Goal: Transaction & Acquisition: Purchase product/service

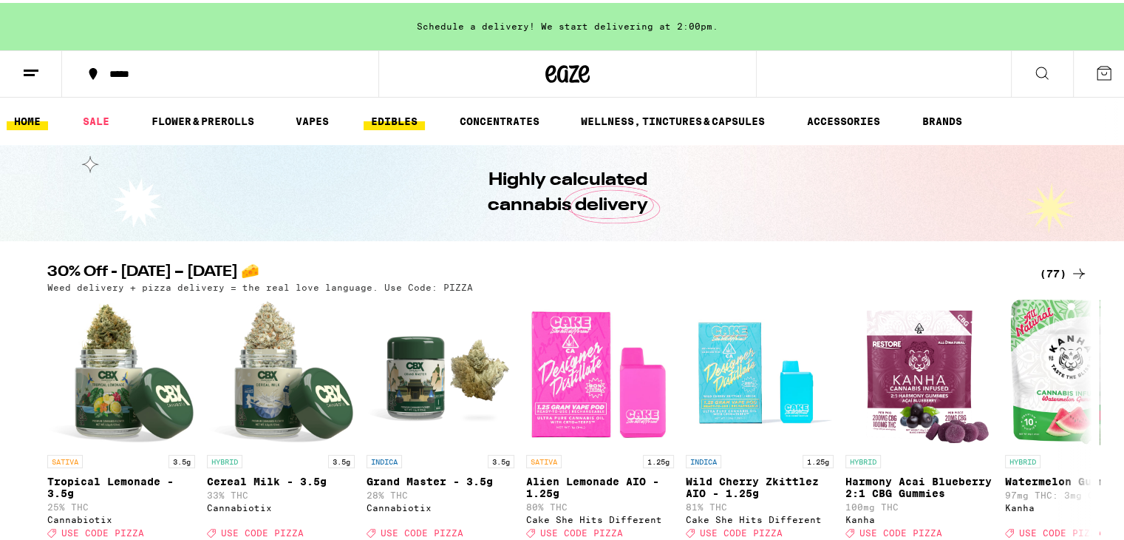
click at [393, 122] on link "EDIBLES" at bounding box center [394, 118] width 61 height 18
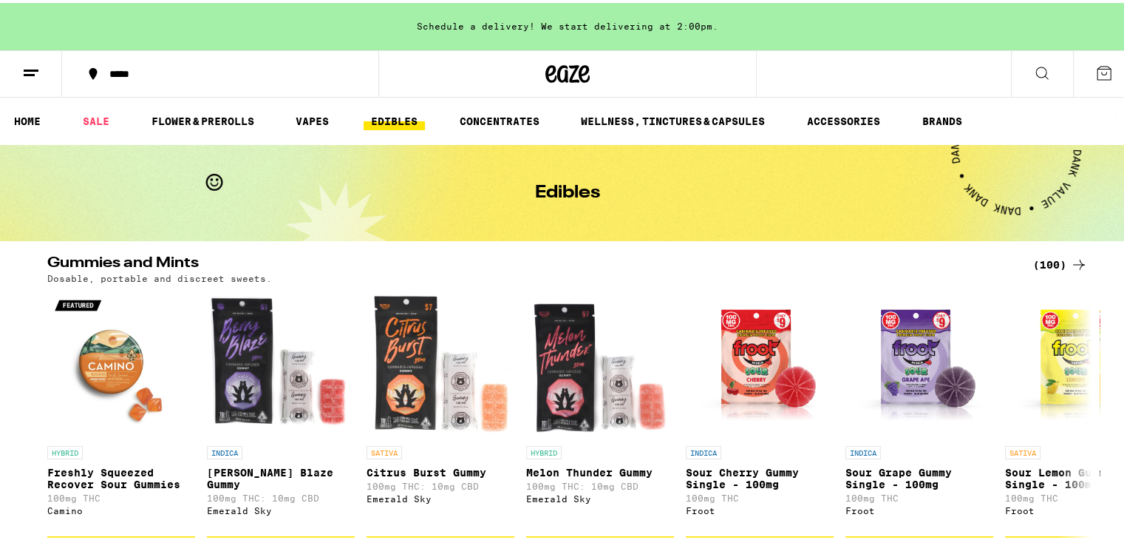
click at [30, 72] on line at bounding box center [29, 72] width 11 height 0
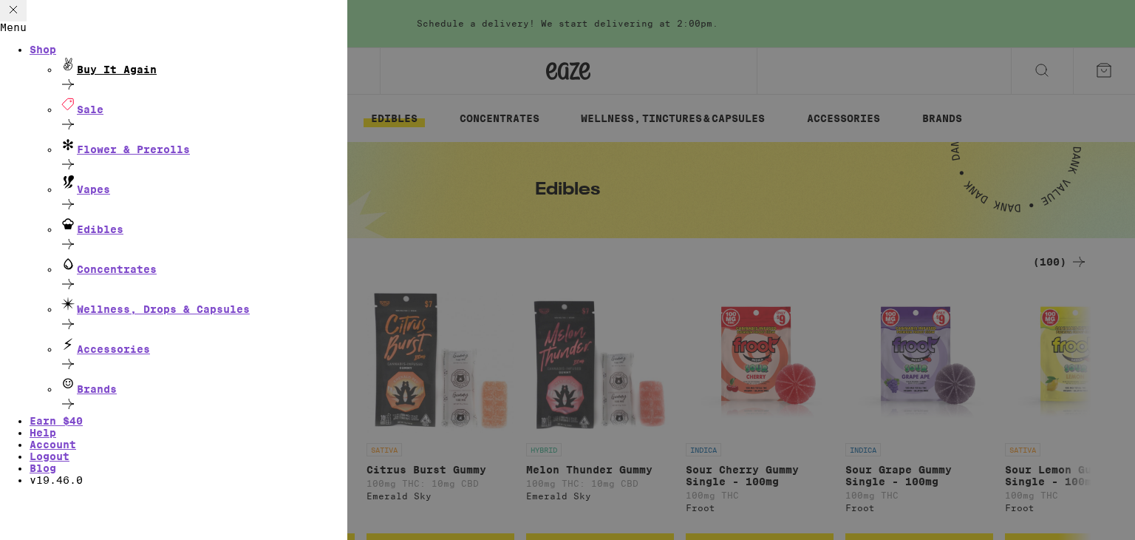
click at [77, 93] on icon at bounding box center [68, 84] width 18 height 18
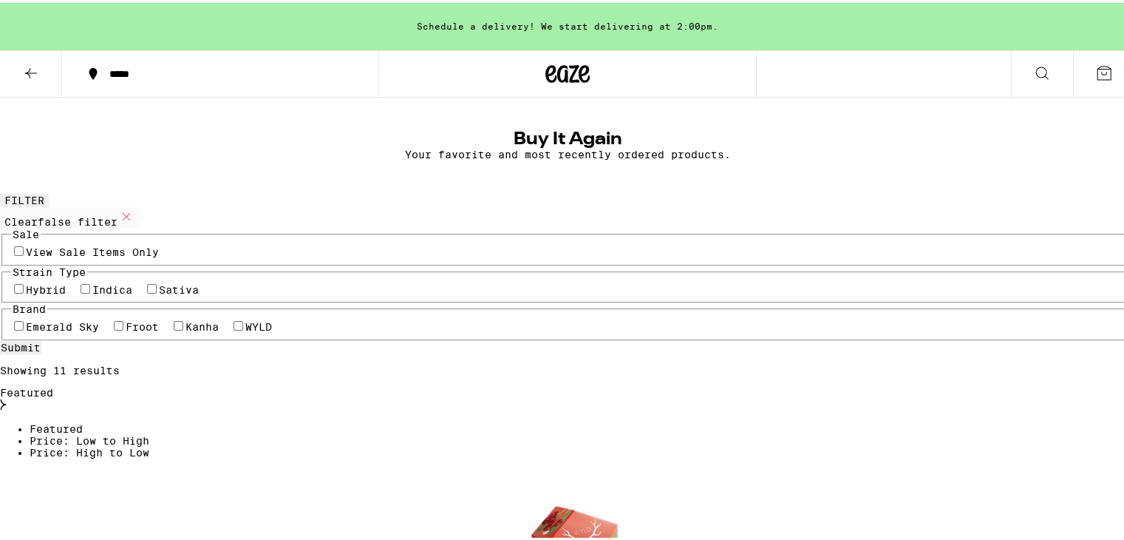
click at [35, 69] on icon at bounding box center [31, 70] width 18 height 18
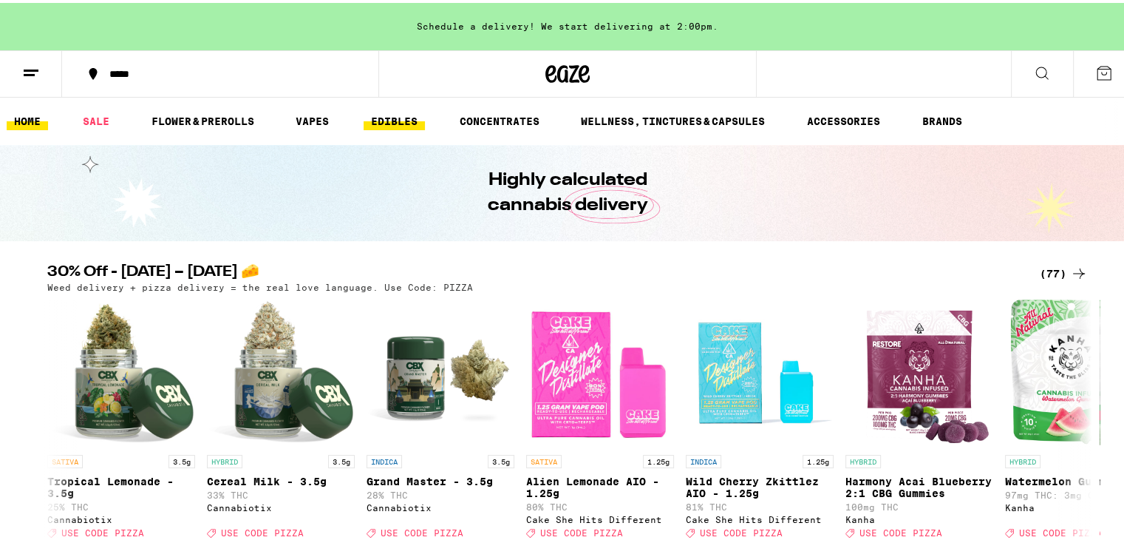
click at [388, 115] on link "EDIBLES" at bounding box center [394, 118] width 61 height 18
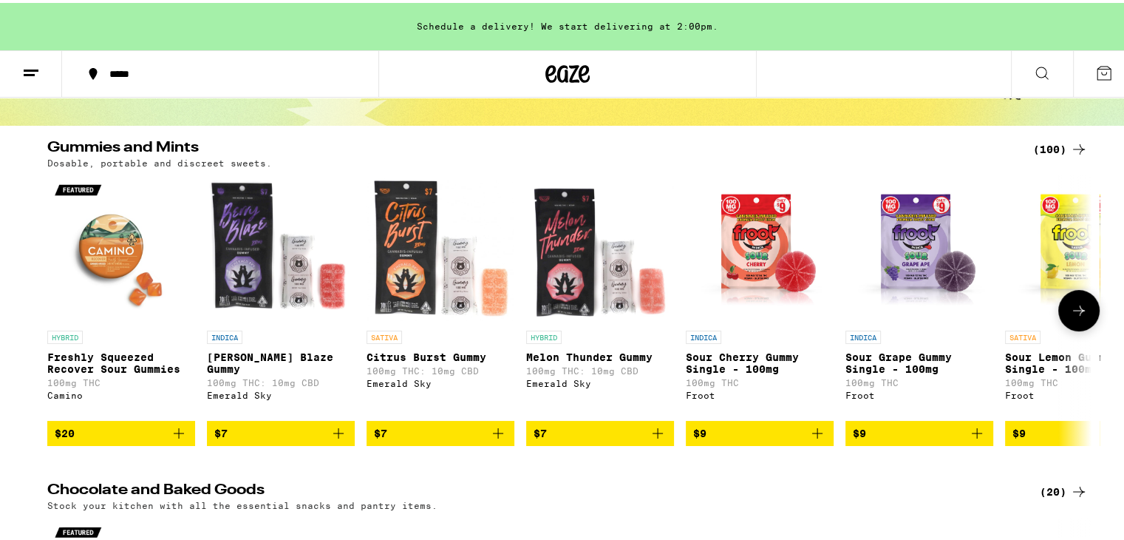
scroll to position [64, 0]
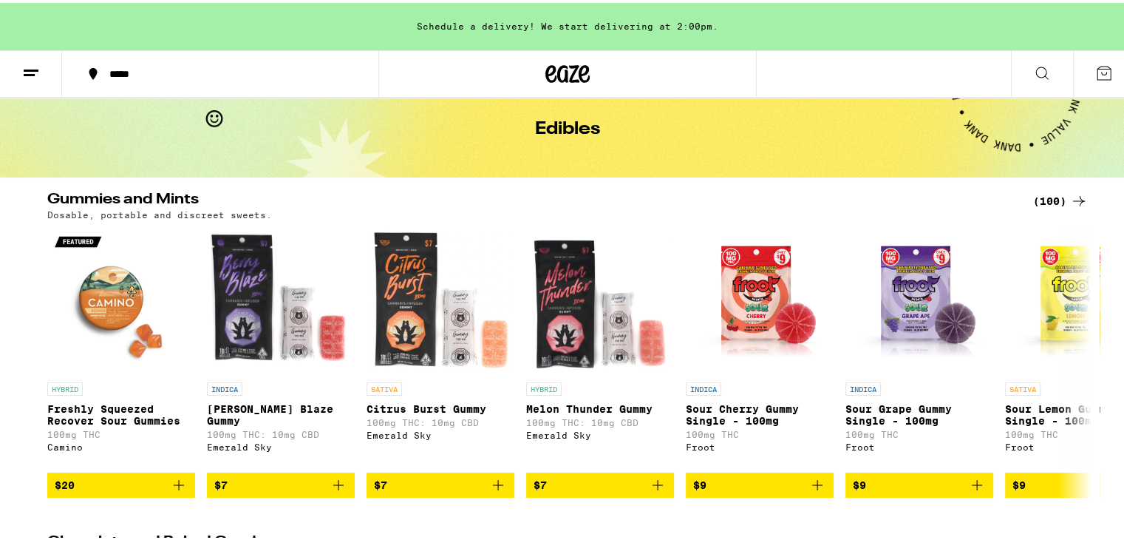
click at [1073, 195] on icon at bounding box center [1079, 198] width 18 height 18
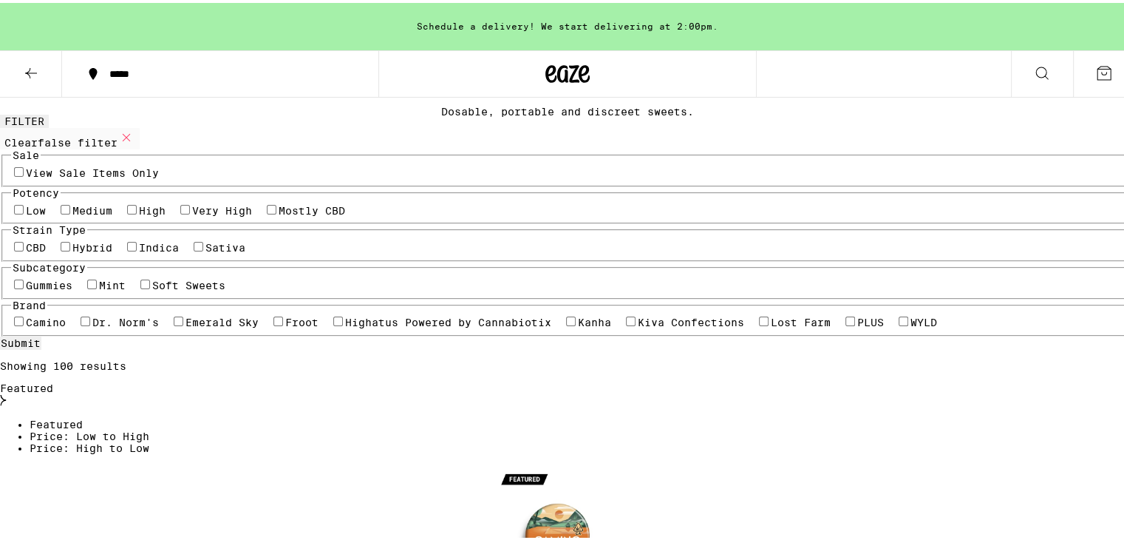
scroll to position [80, 0]
click at [179, 250] on label "Indica" at bounding box center [159, 244] width 40 height 12
click at [137, 248] on input "Indica" at bounding box center [132, 243] width 10 height 10
checkbox input "true"
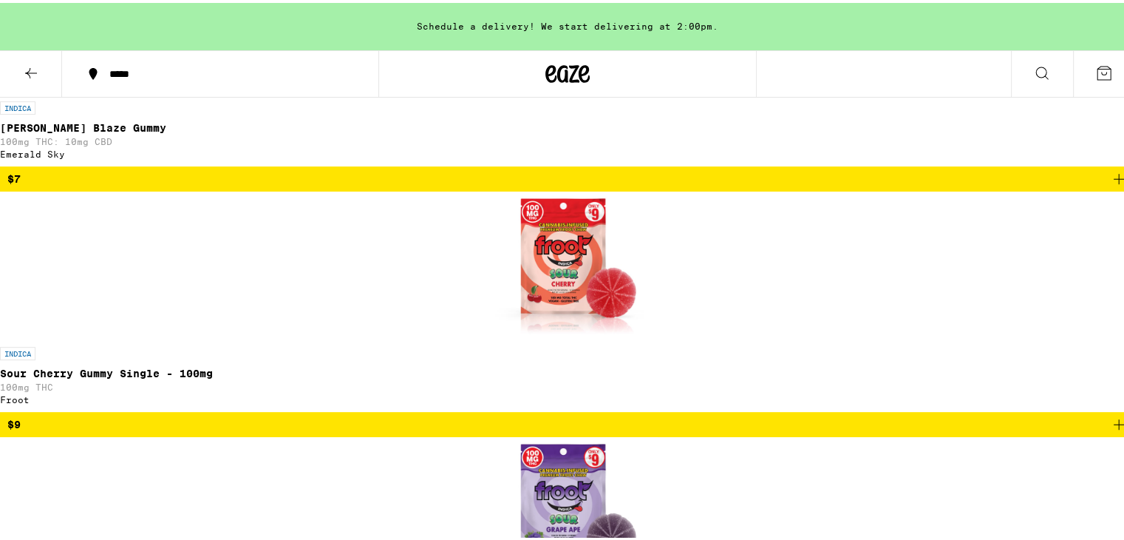
scroll to position [609, 0]
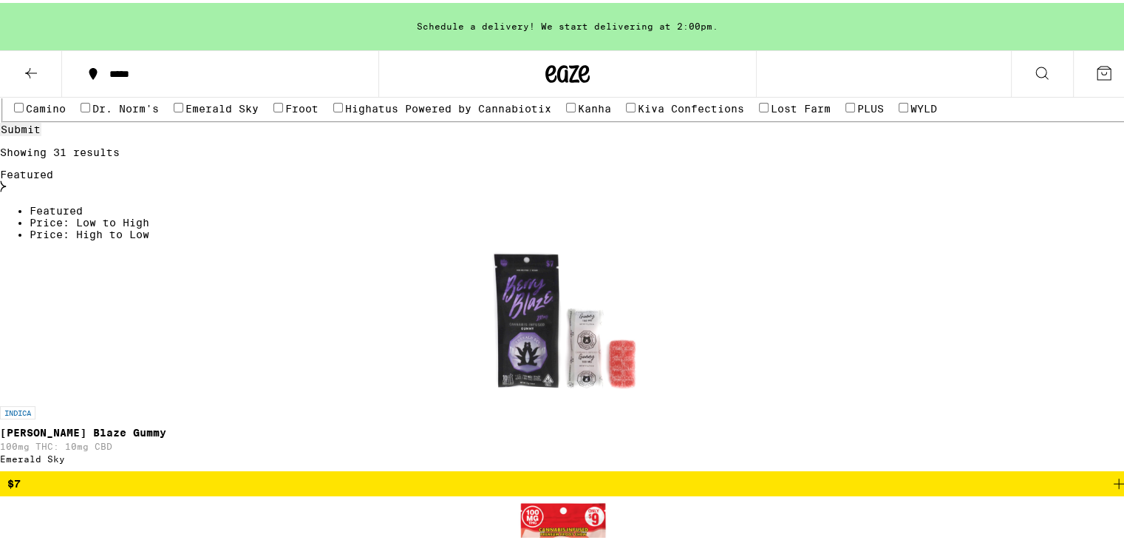
scroll to position [231, 0]
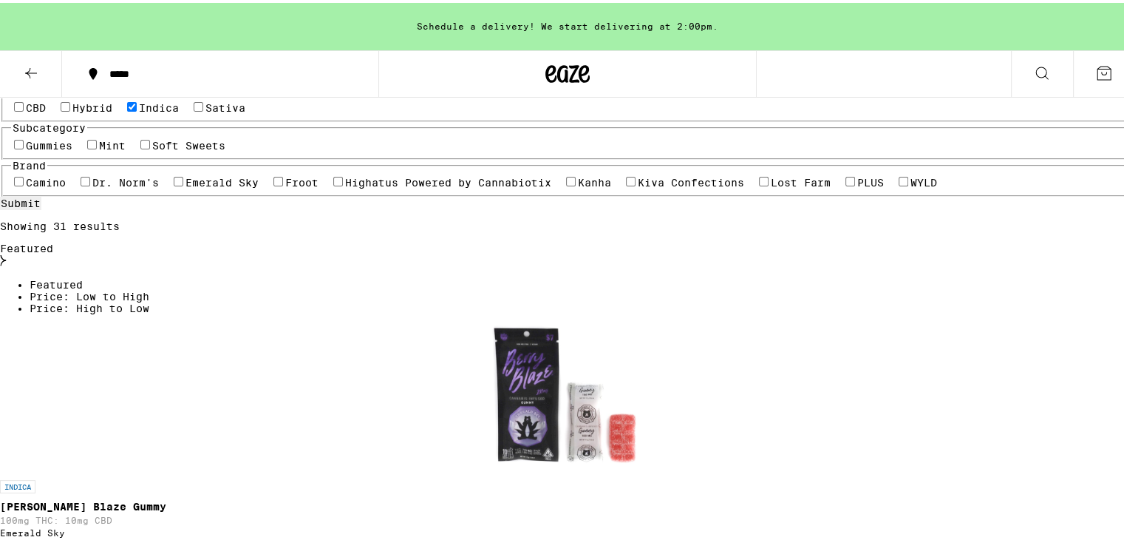
click at [46, 111] on label "CBD" at bounding box center [36, 105] width 20 height 12
click at [24, 109] on input "CBD" at bounding box center [19, 104] width 10 height 10
checkbox input "true"
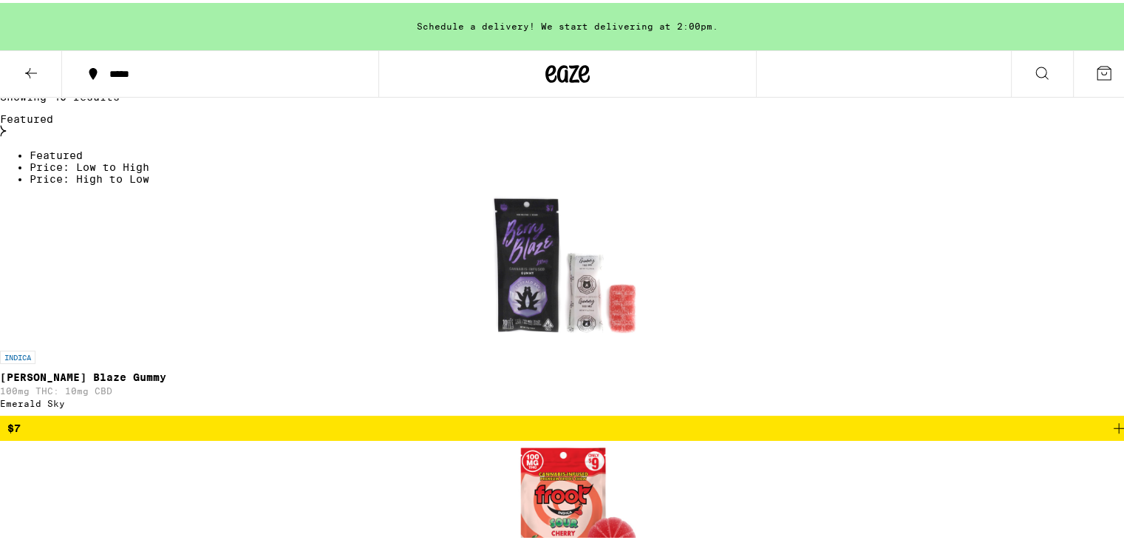
scroll to position [361, 0]
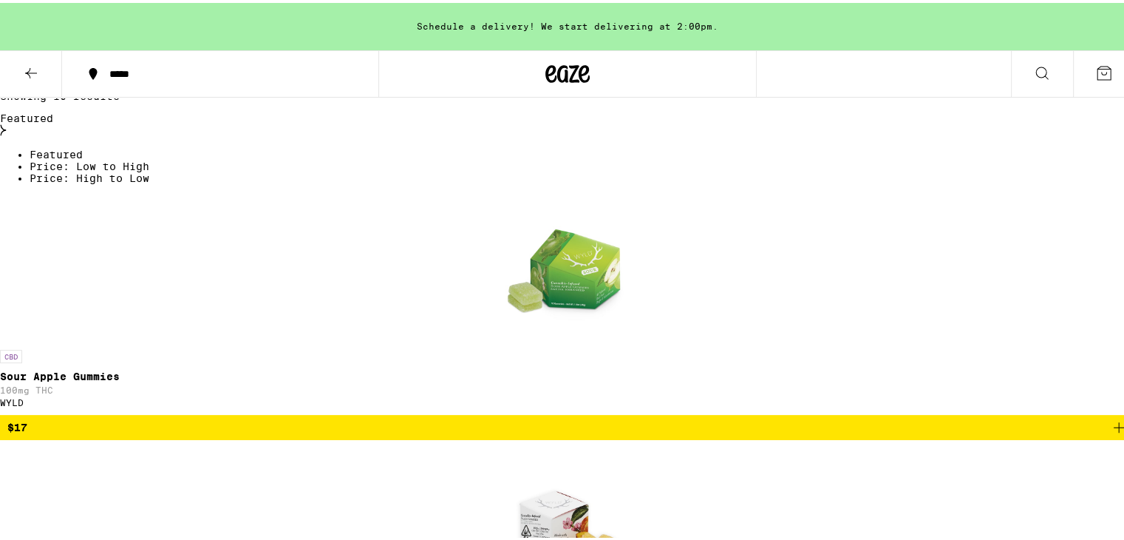
checkbox input "true"
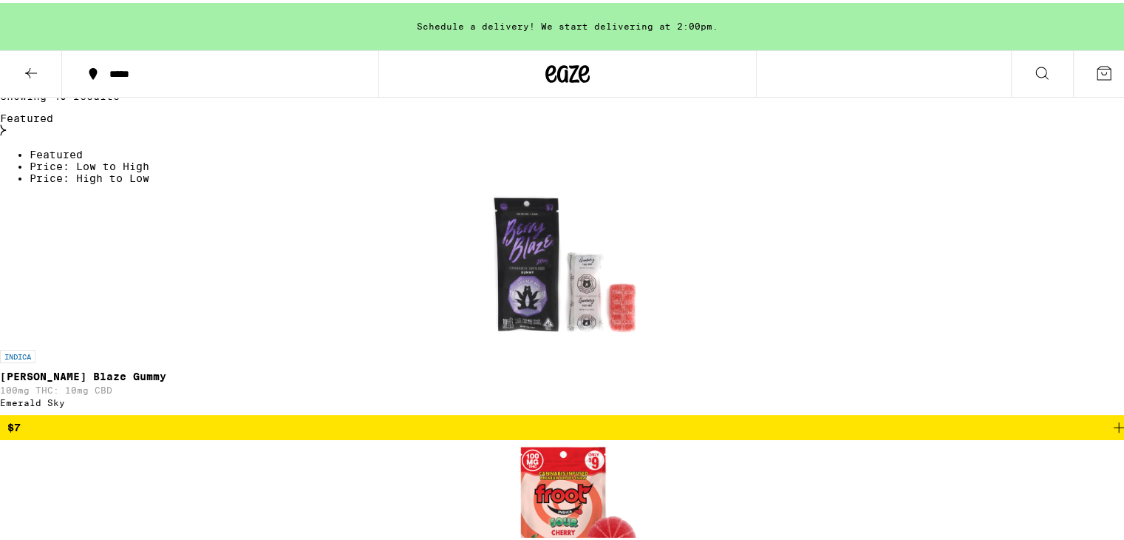
checkbox input "false"
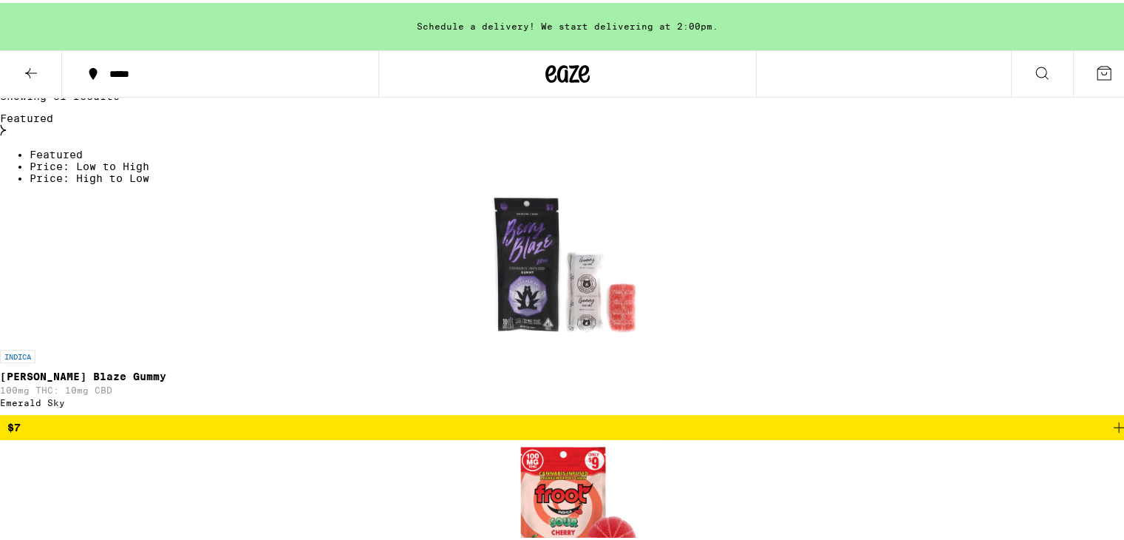
checkbox input "true"
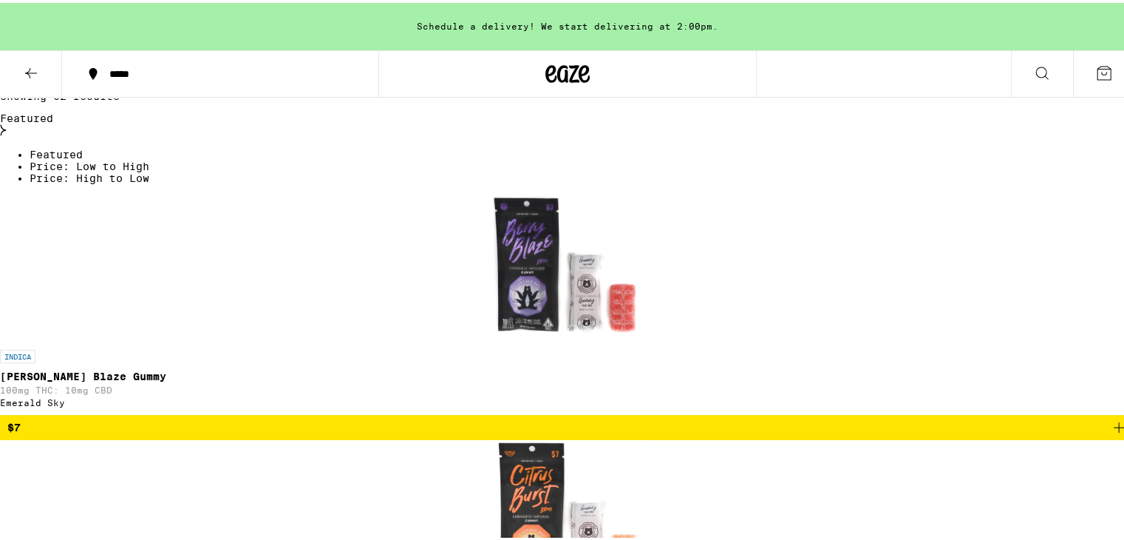
checkbox input "false"
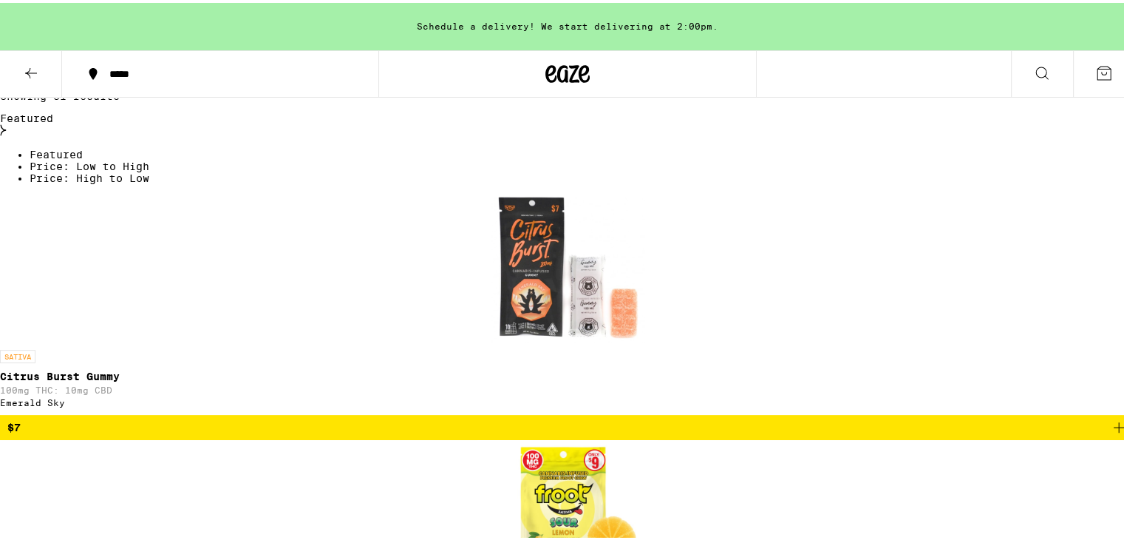
checkbox input "false"
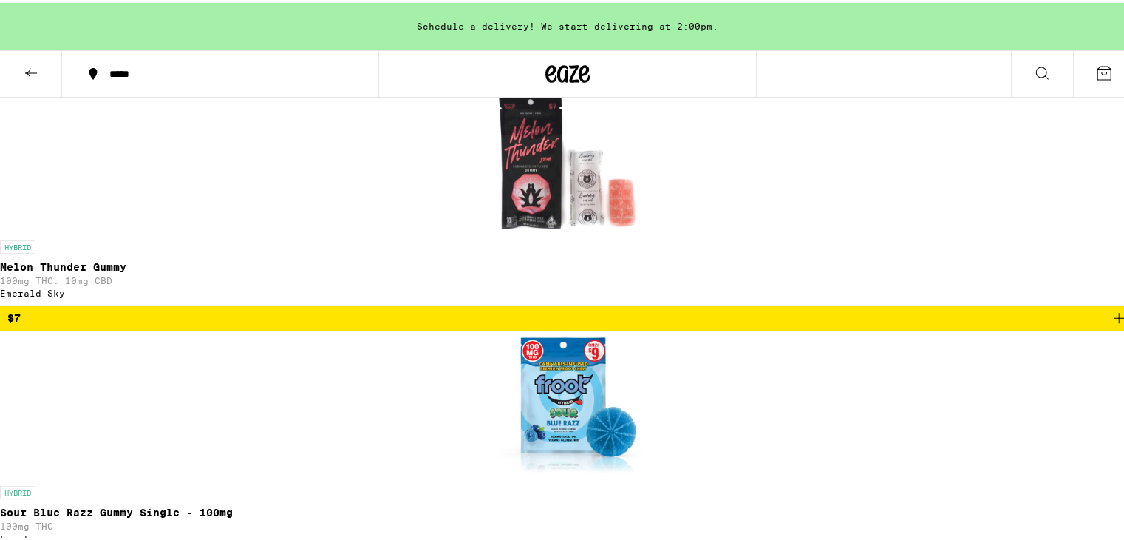
scroll to position [716, 0]
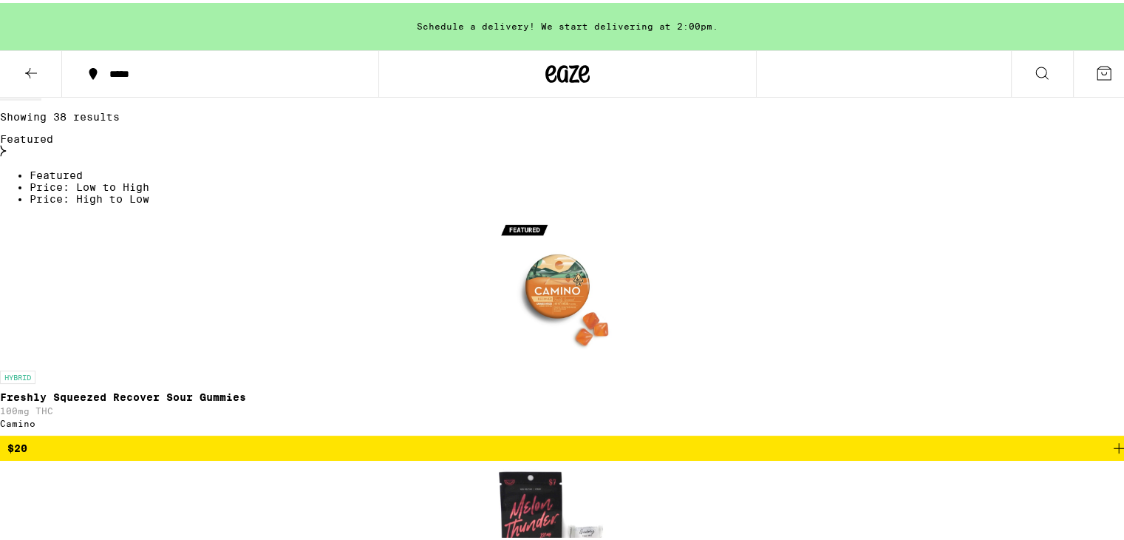
scroll to position [331, 0]
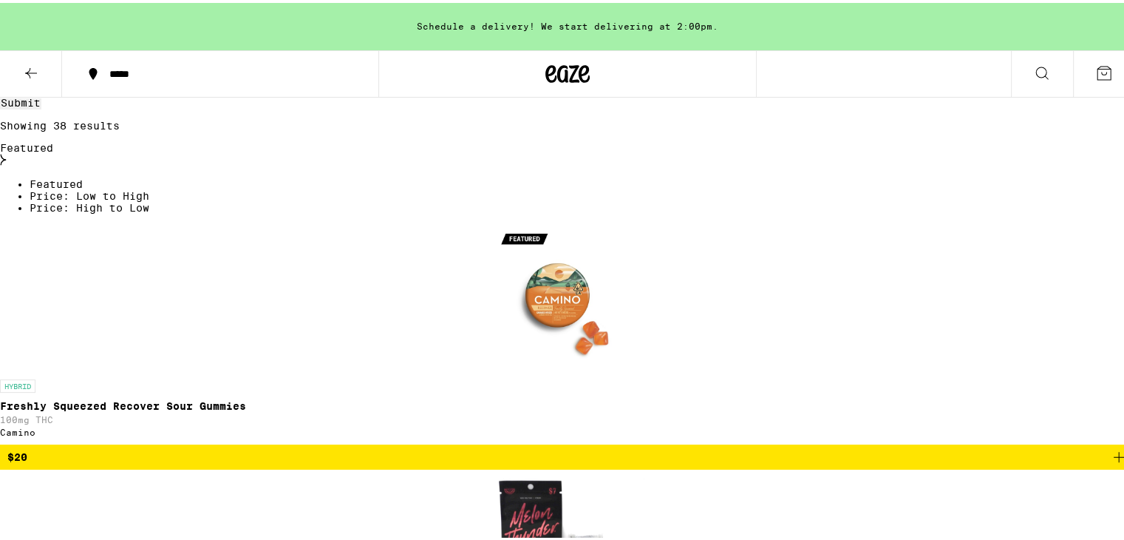
click at [112, 10] on label "Hybrid" at bounding box center [92, 5] width 40 height 12
click at [70, 8] on input "Hybrid" at bounding box center [66, 4] width 10 height 10
checkbox input "false"
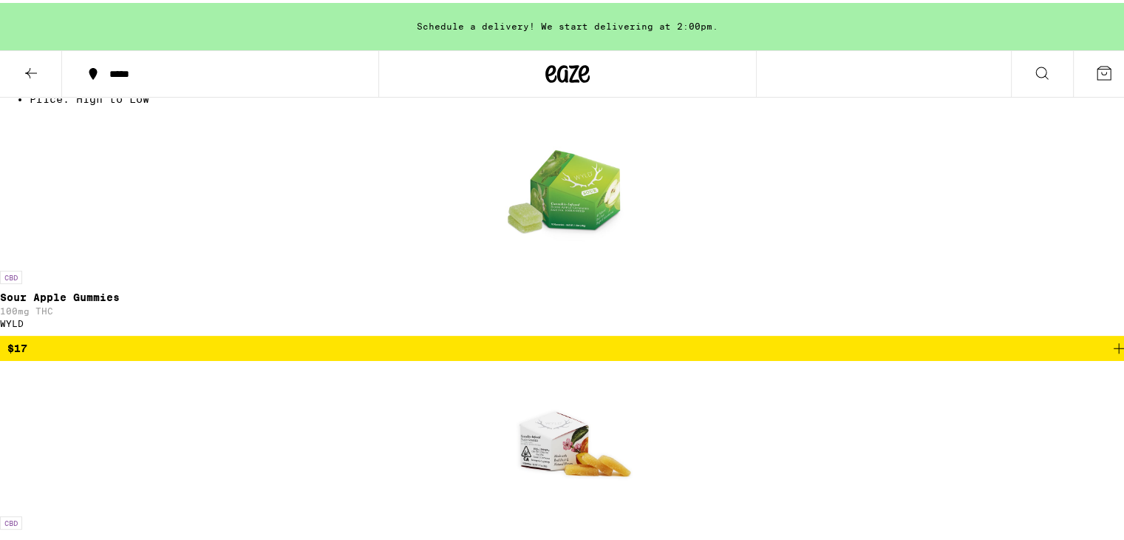
scroll to position [441, 0]
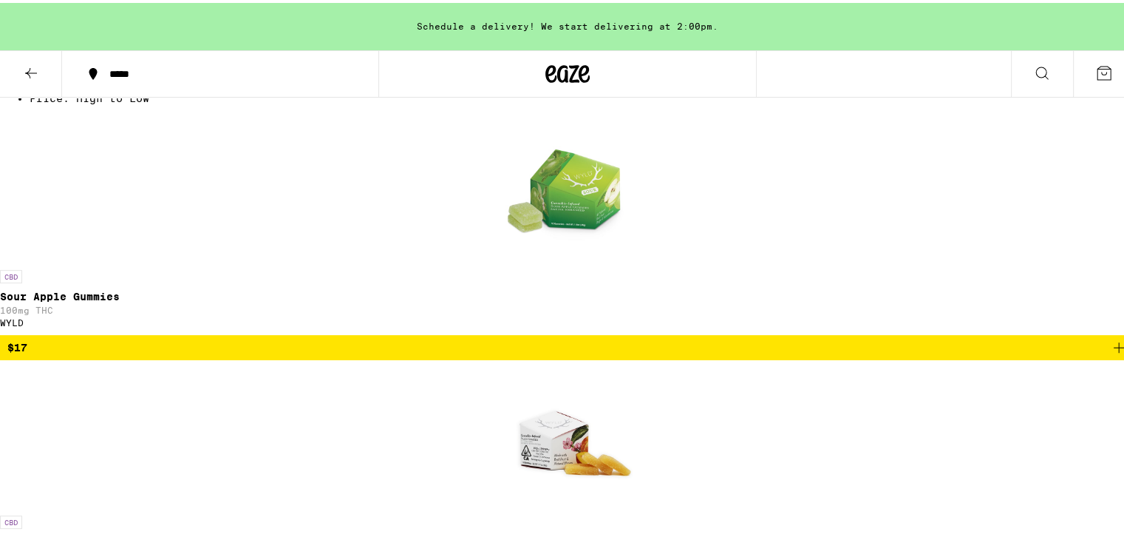
scroll to position [206, 0]
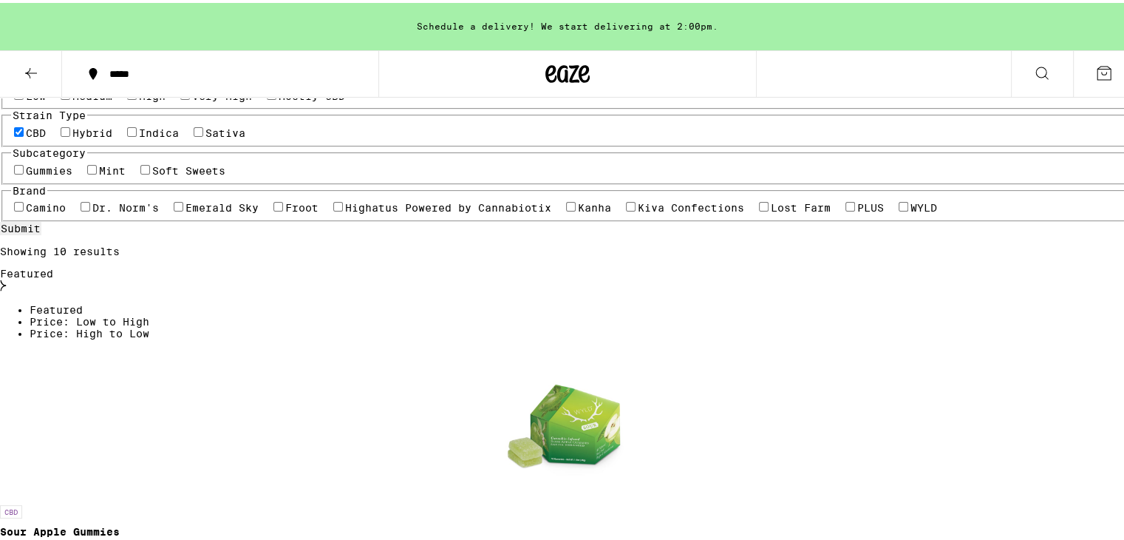
click at [46, 136] on label "CBD" at bounding box center [36, 130] width 20 height 12
click at [24, 134] on input "CBD" at bounding box center [19, 129] width 10 height 10
checkbox input "false"
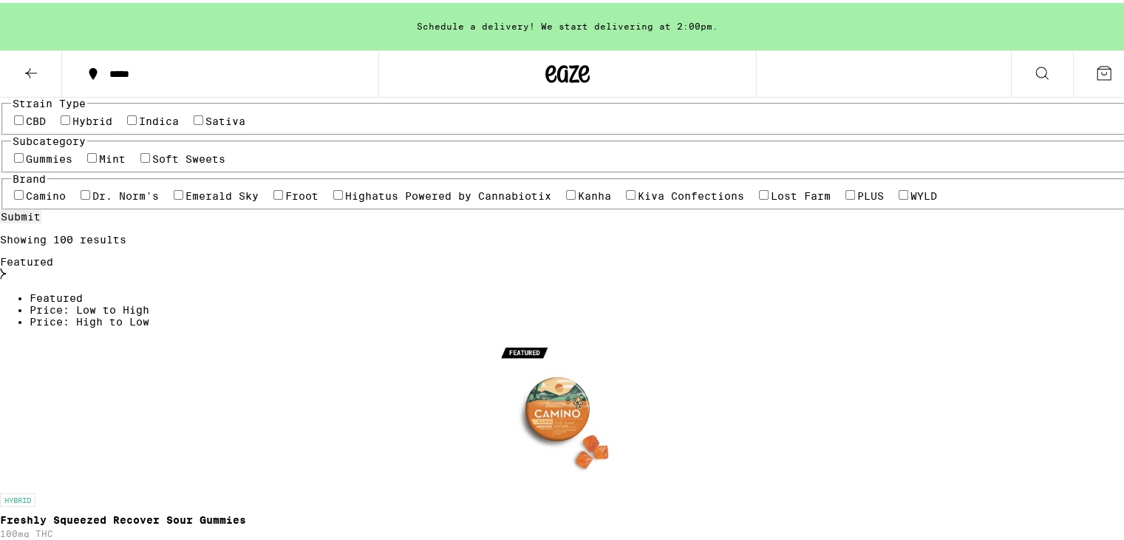
click at [179, 124] on label "Indica" at bounding box center [159, 118] width 40 height 12
click at [137, 122] on input "Indica" at bounding box center [132, 117] width 10 height 10
checkbox input "true"
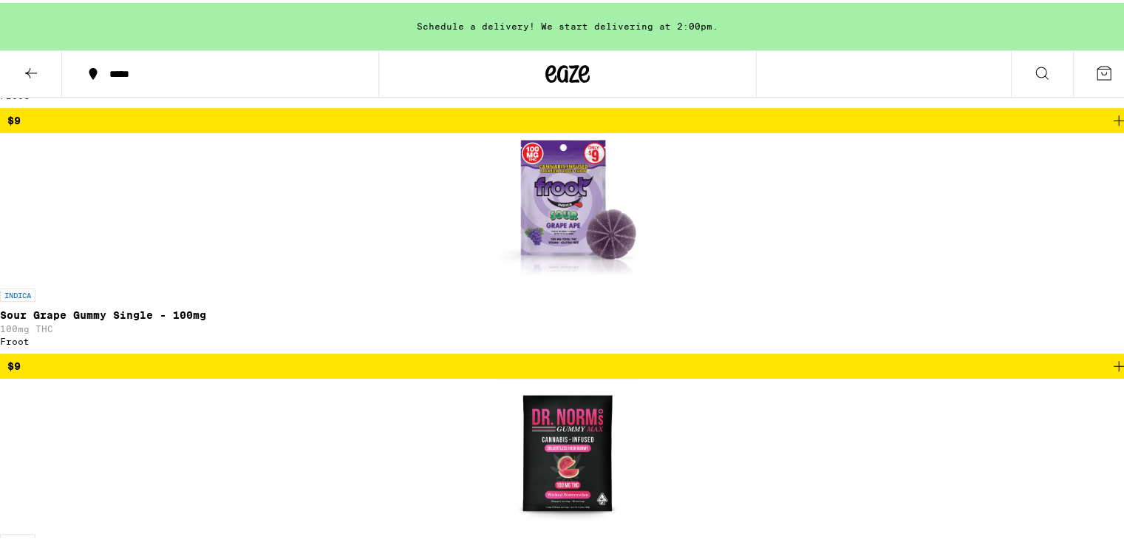
scroll to position [915, 0]
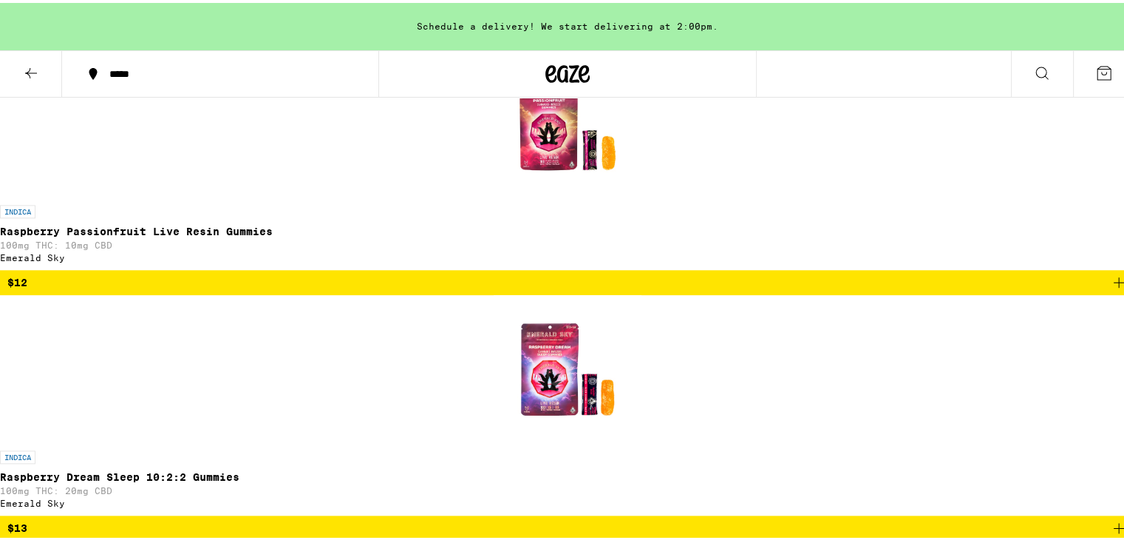
scroll to position [1747, 0]
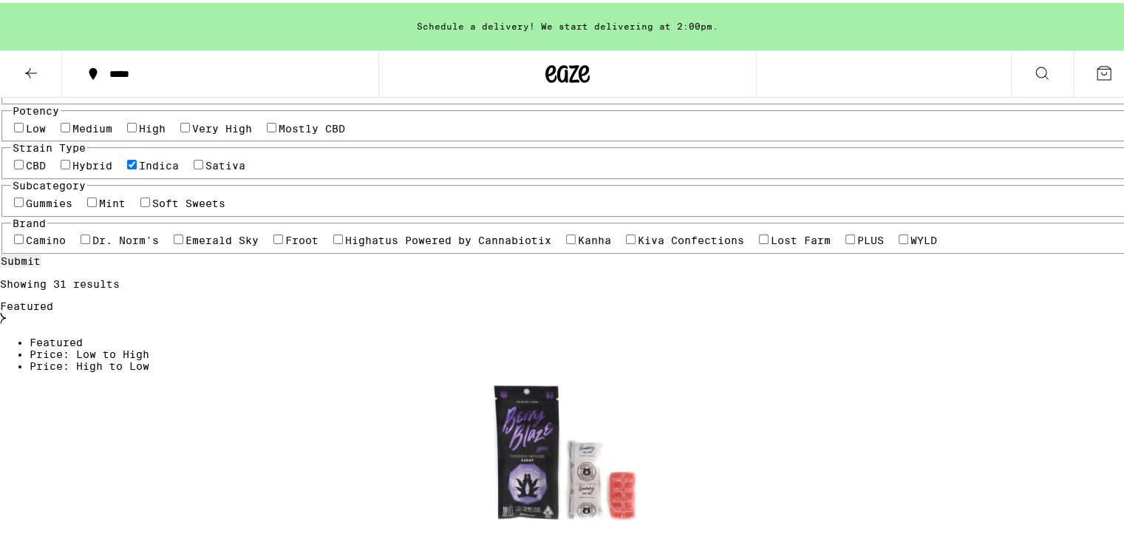
scroll to position [174, 0]
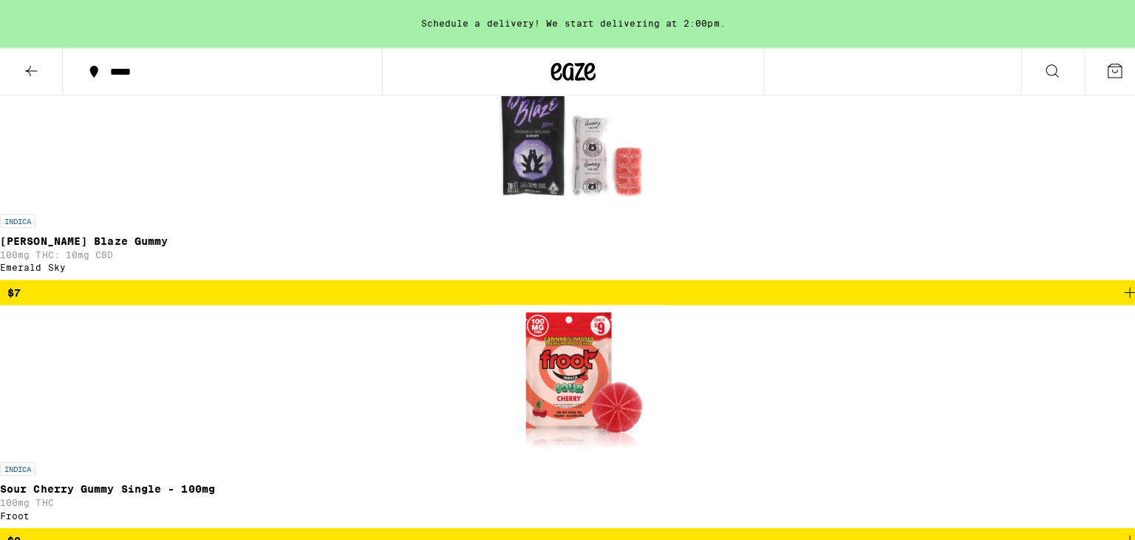
scroll to position [509, 0]
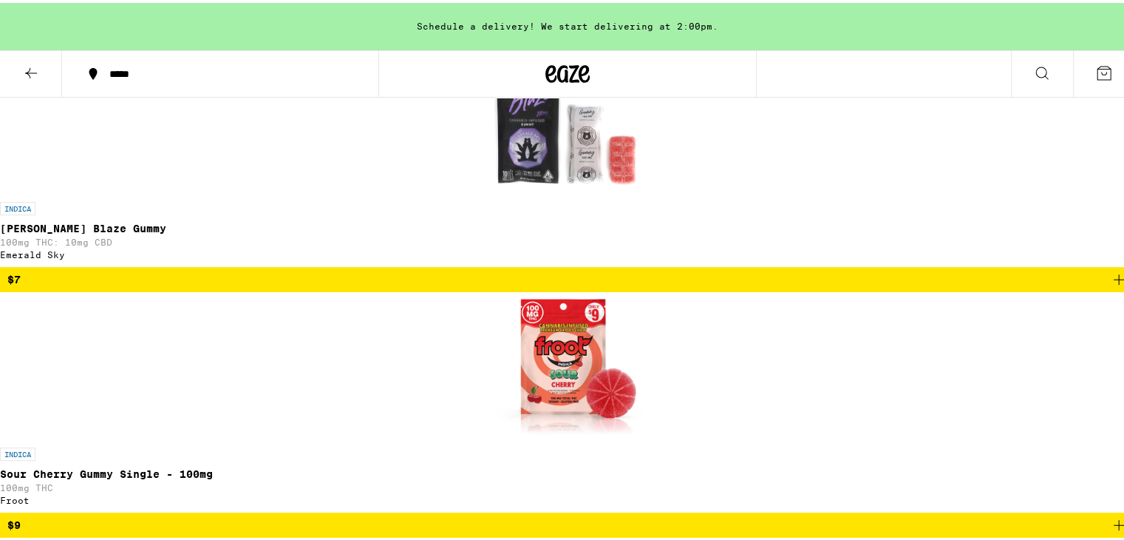
drag, startPoint x: 969, startPoint y: 288, endPoint x: 64, endPoint y: 459, distance: 921.6
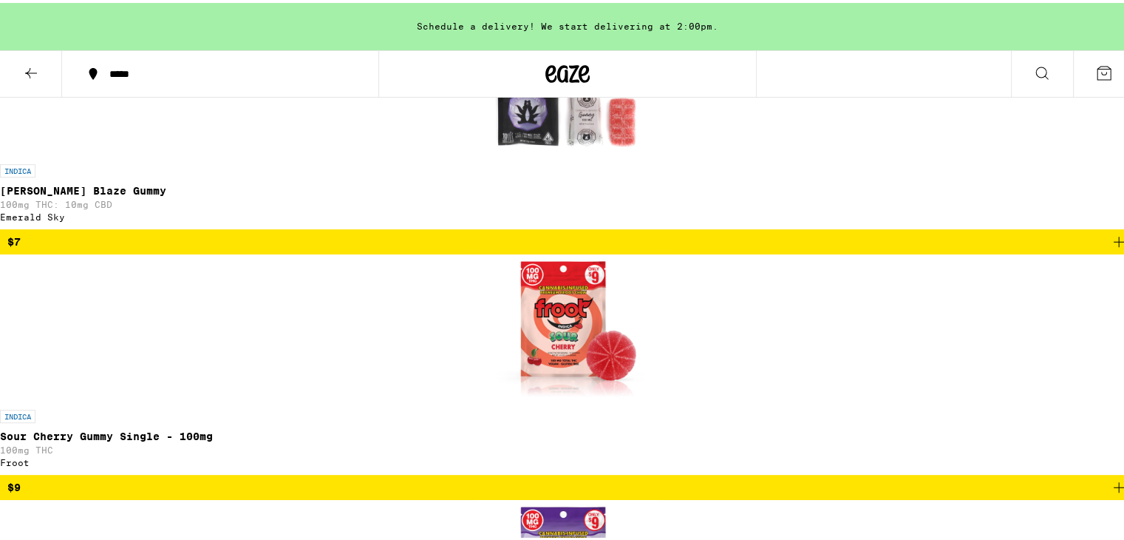
scroll to position [672, 0]
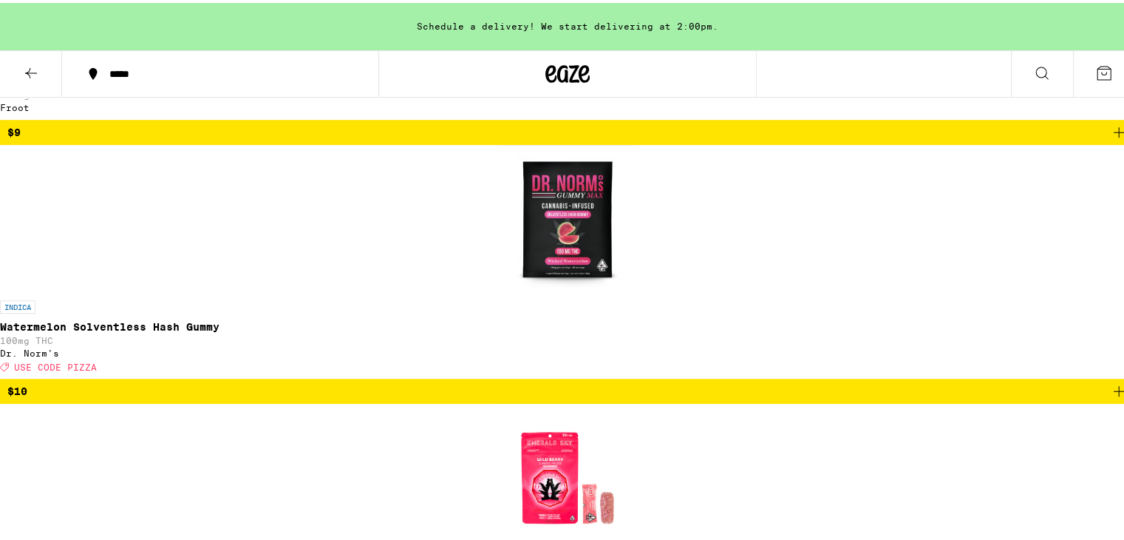
scroll to position [1147, 0]
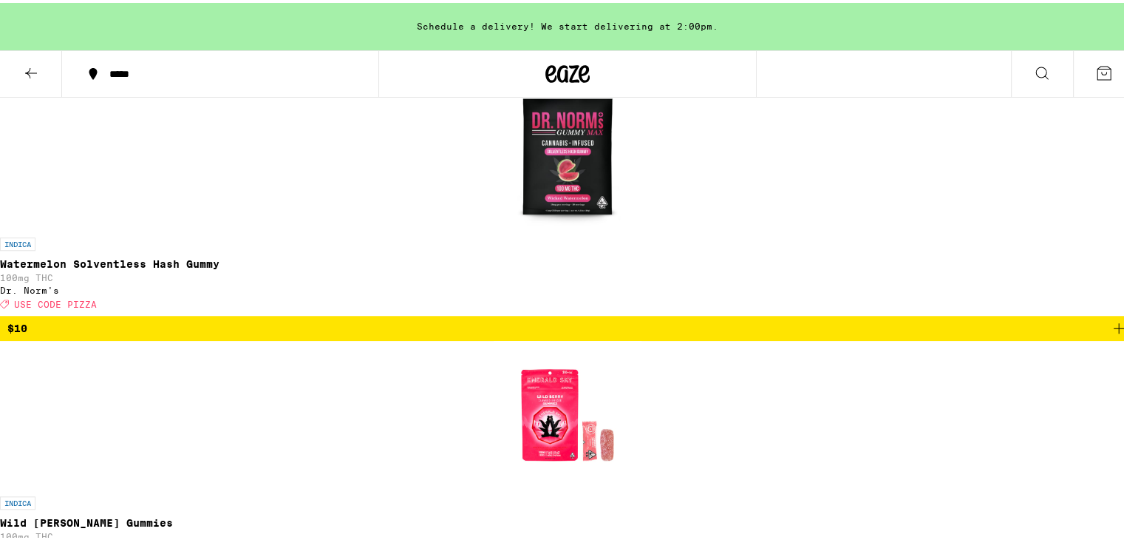
scroll to position [1265, 0]
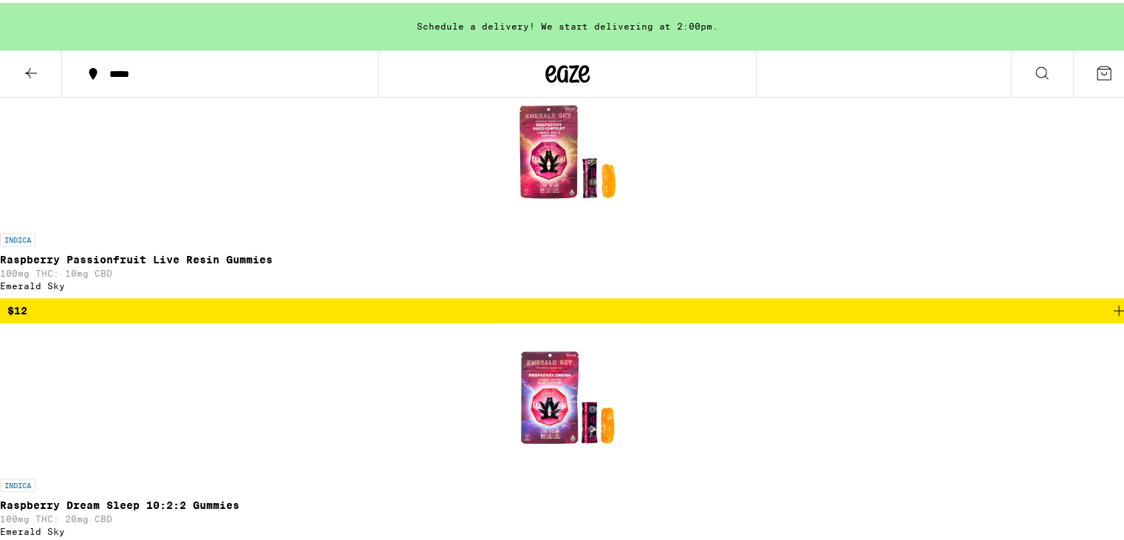
scroll to position [1434, 0]
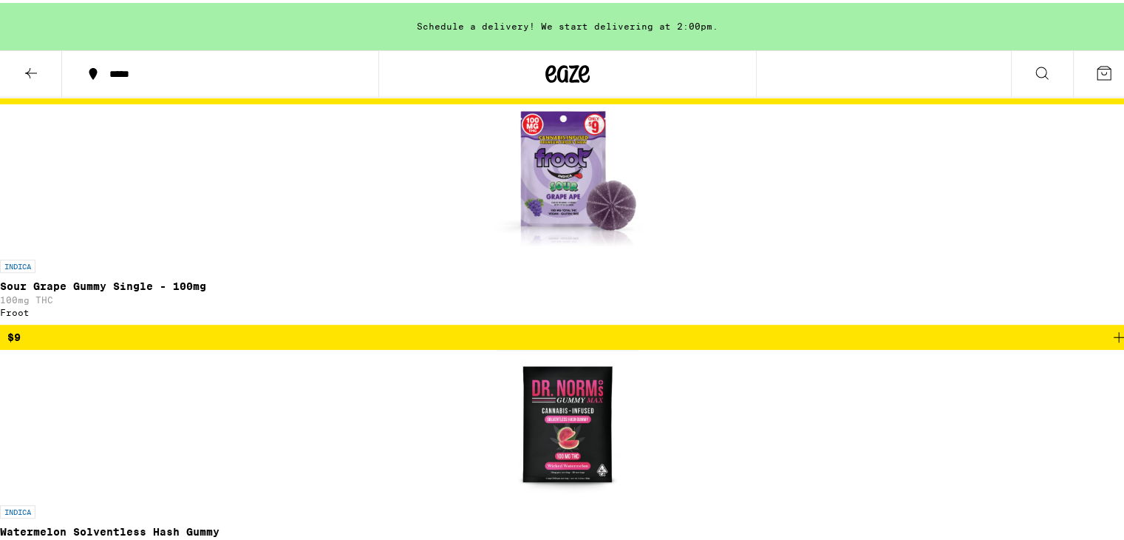
scroll to position [980, 0]
